Goal: Find specific page/section: Find specific page/section

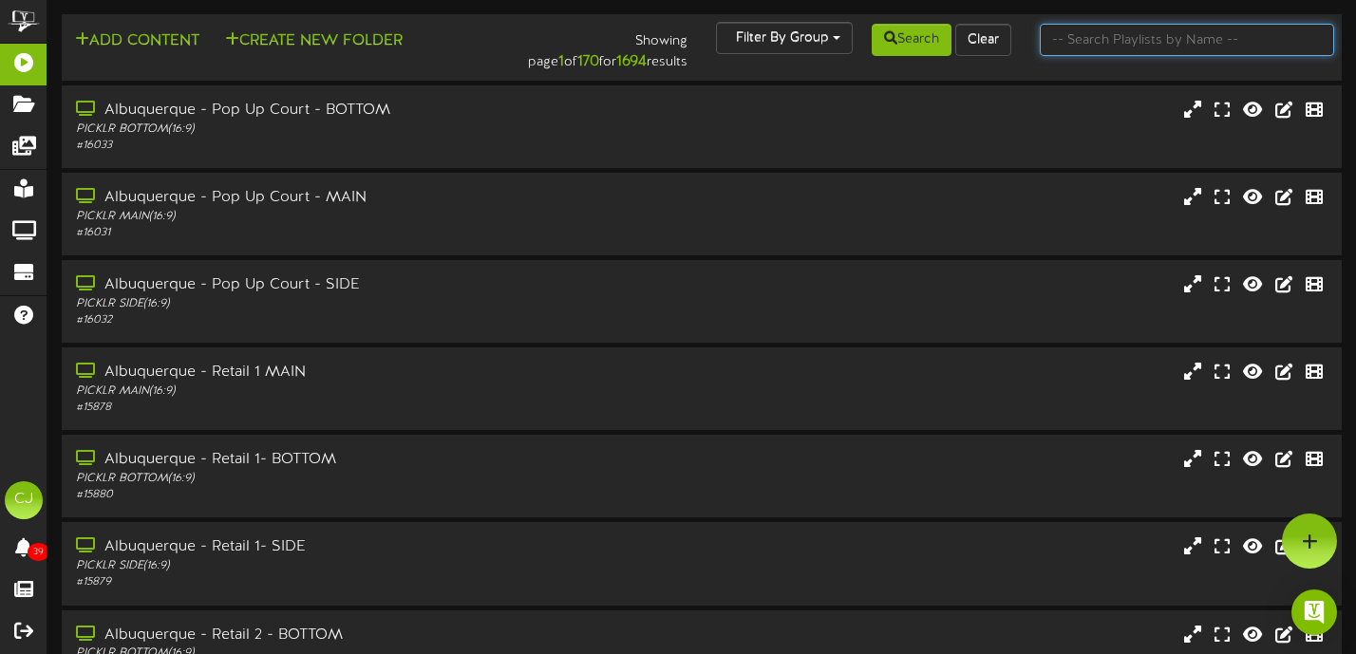
click at [1093, 45] on input "text" at bounding box center [1187, 40] width 295 height 32
type input "[GEOGRAPHIC_DATA]"
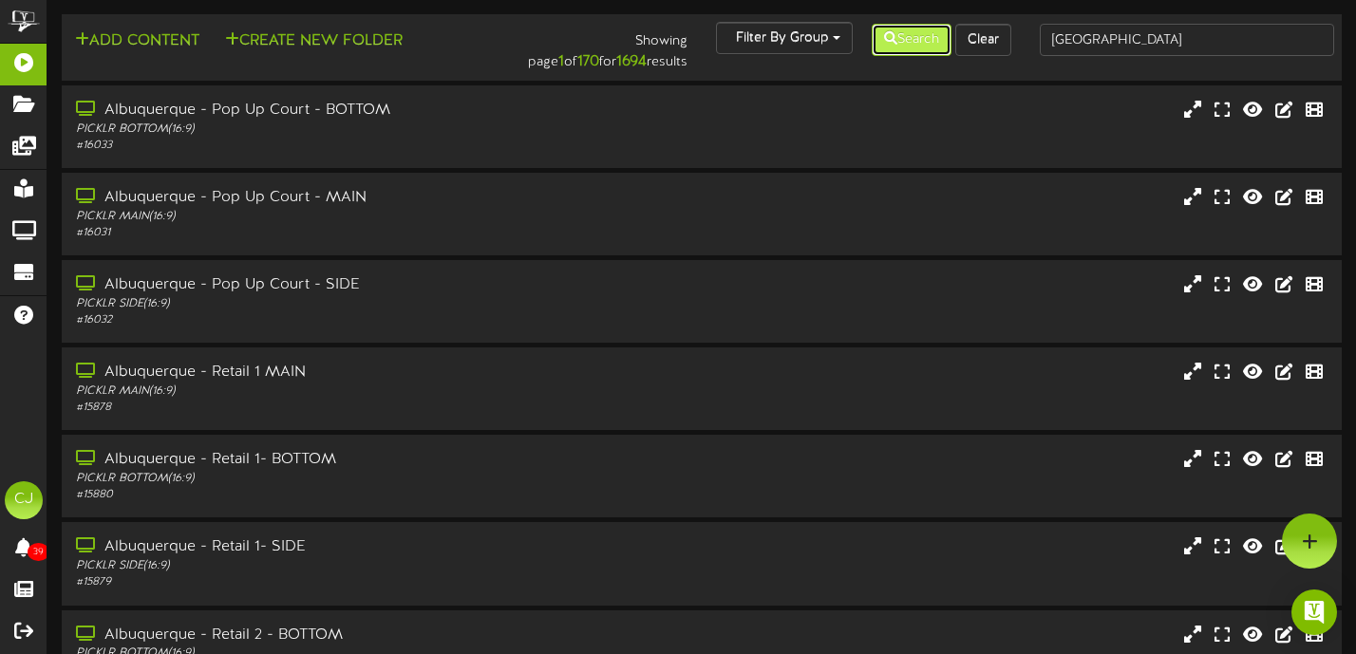
click at [912, 40] on button "Search" at bounding box center [912, 40] width 80 height 32
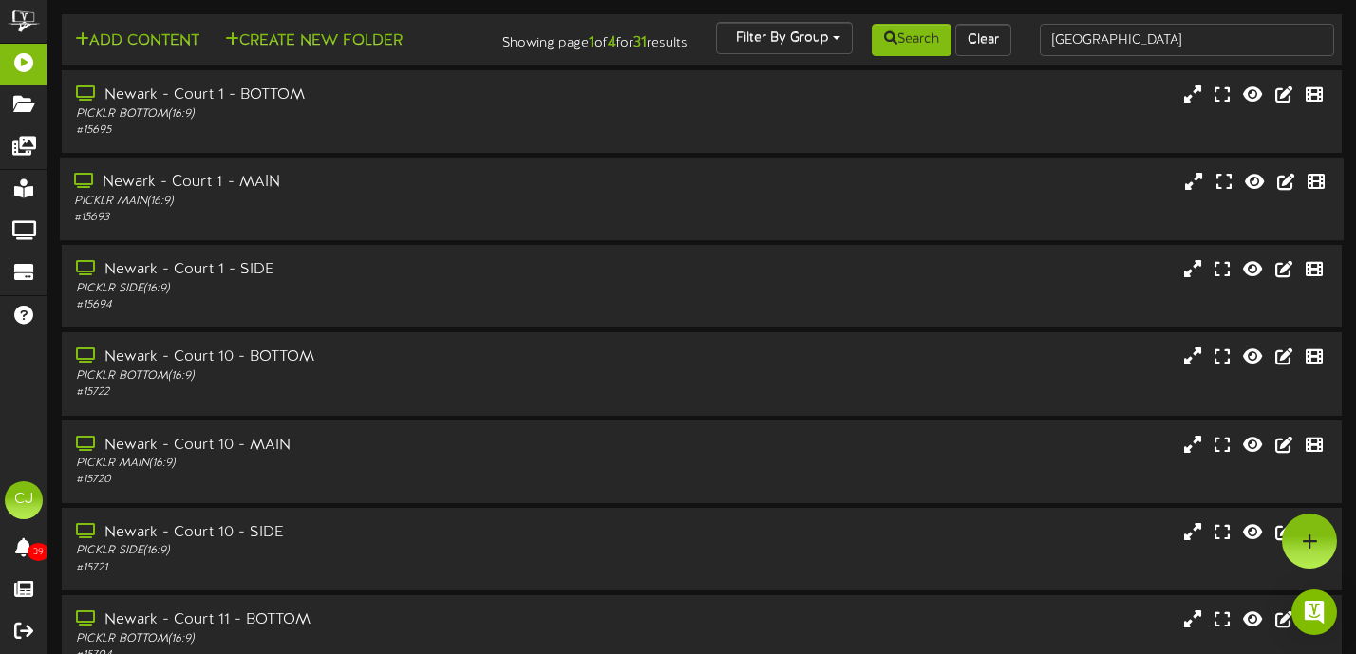
click at [610, 224] on div "Newark - Court 1 - MAIN PICKLR MAIN ( 16:9 ) # 15693" at bounding box center [702, 199] width 1284 height 54
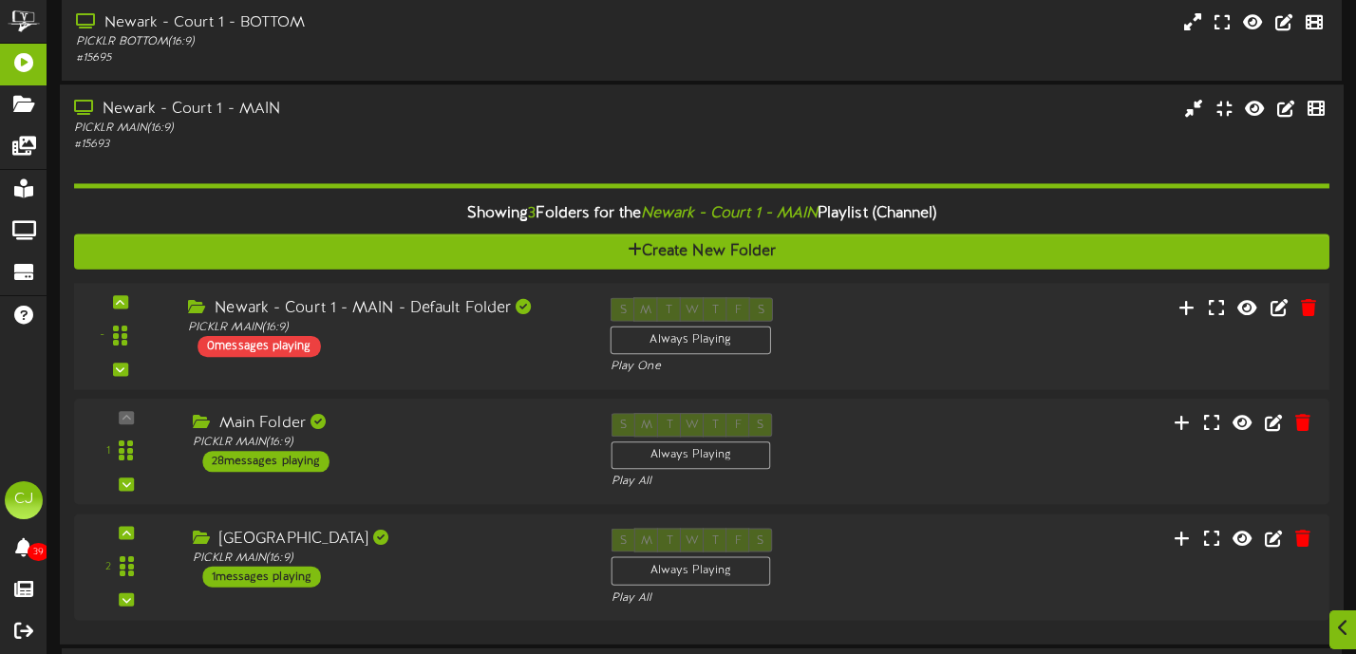
scroll to position [78, 0]
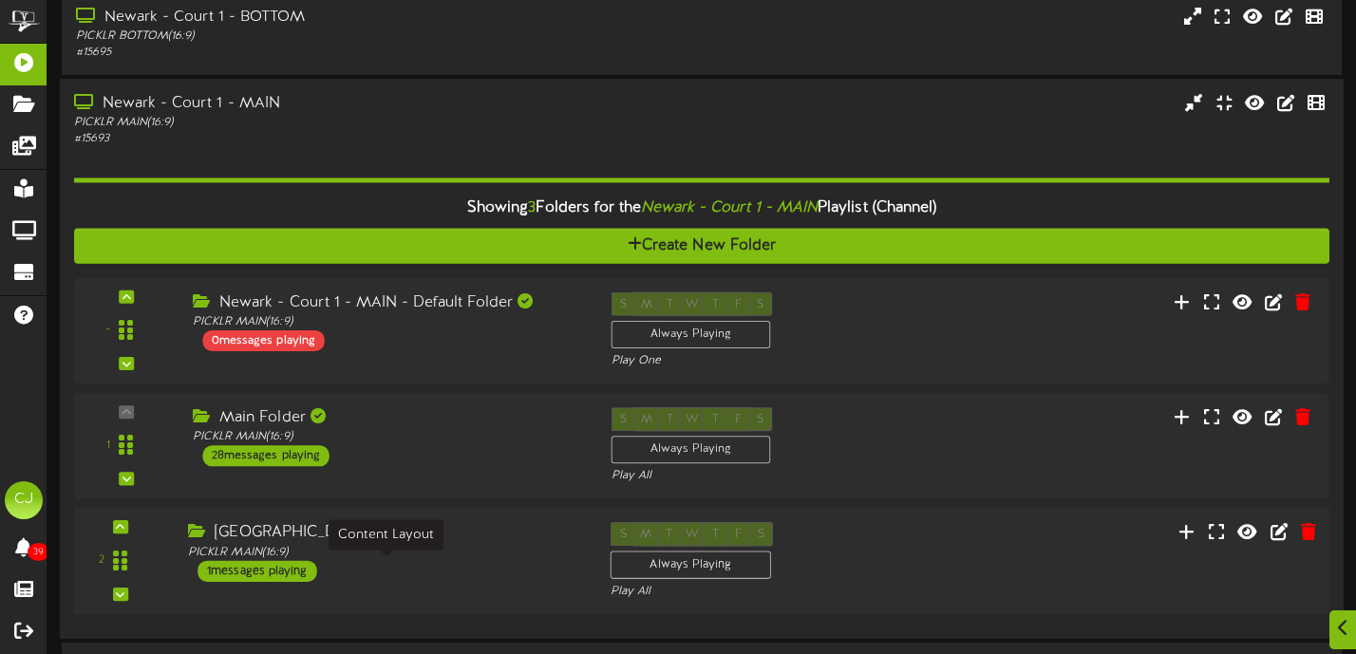
click at [533, 561] on div "PICKLR MAIN ( 16:9 )" at bounding box center [385, 553] width 394 height 16
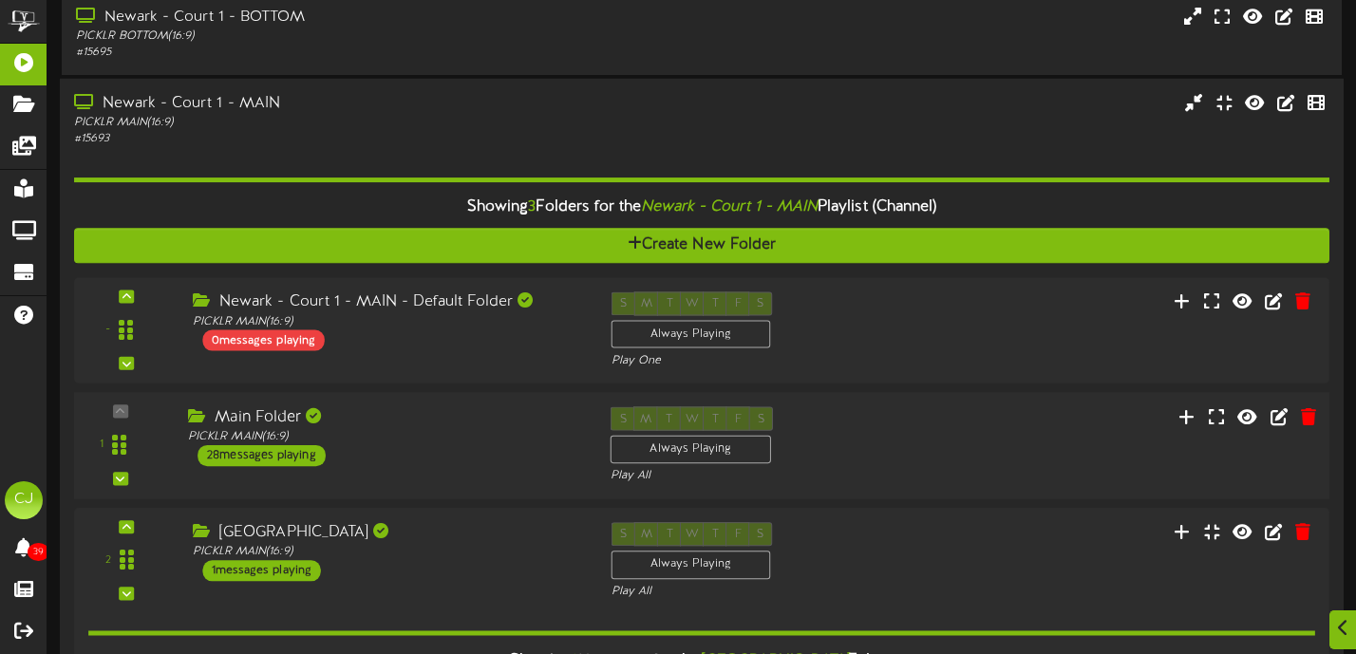
scroll to position [298, 0]
